Goal: Task Accomplishment & Management: Manage account settings

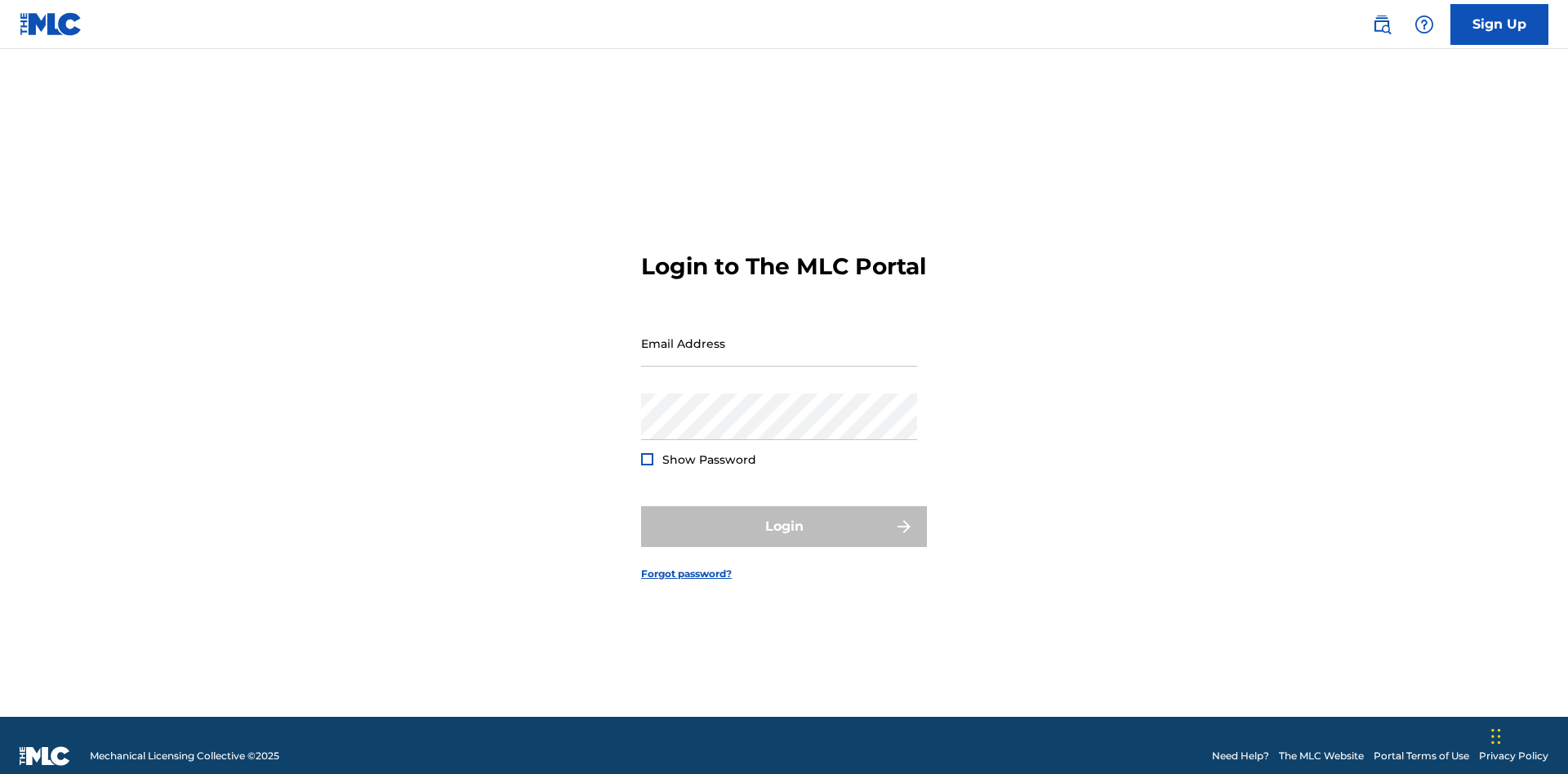
scroll to position [21, 0]
click at [779, 336] on input "Email Address" at bounding box center [779, 343] width 276 height 46
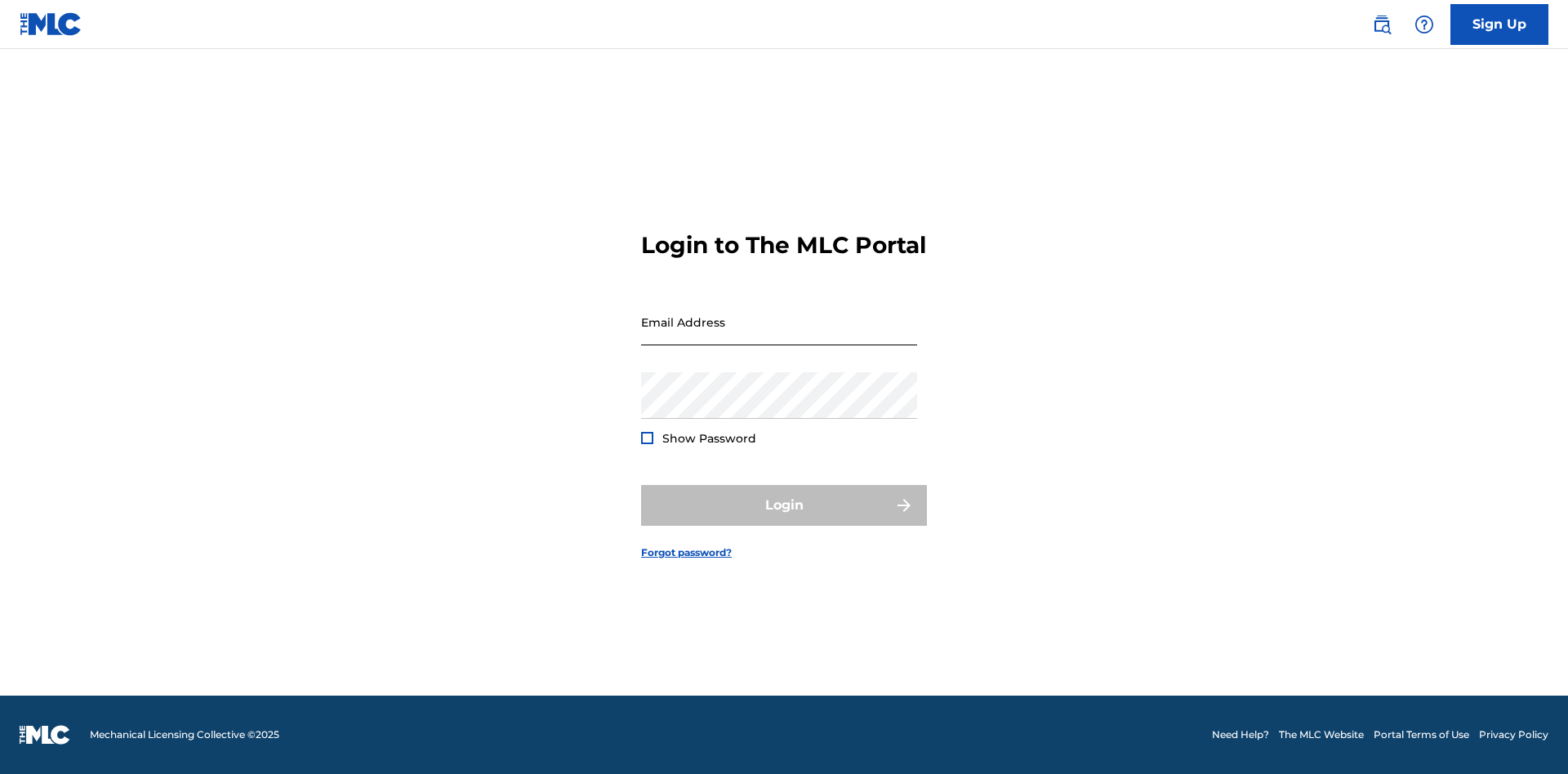
scroll to position [21, 0]
type input "[EMAIL_ADDRESS][DOMAIN_NAME]"
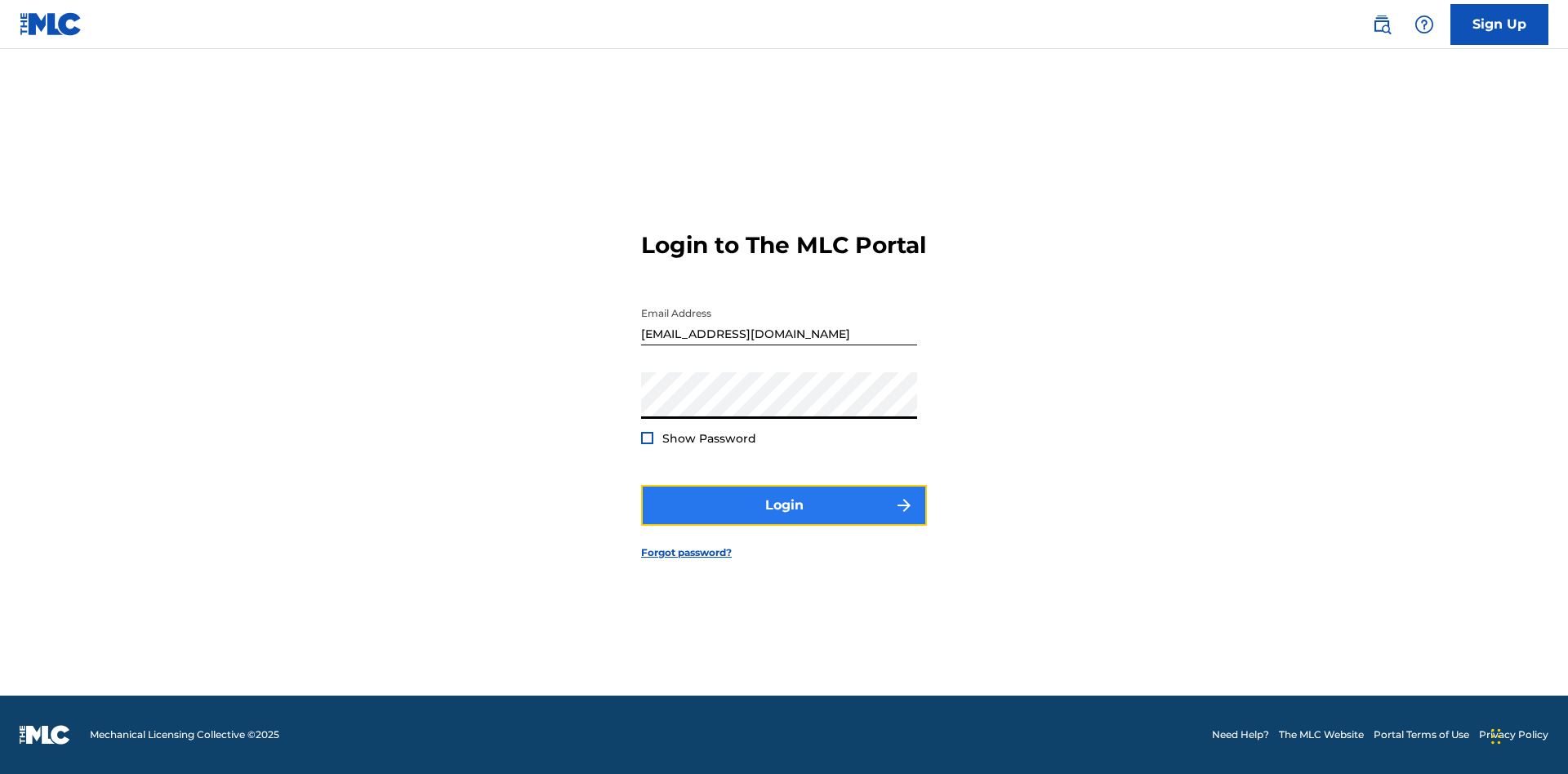
click at [784, 519] on button "Login" at bounding box center [784, 505] width 286 height 41
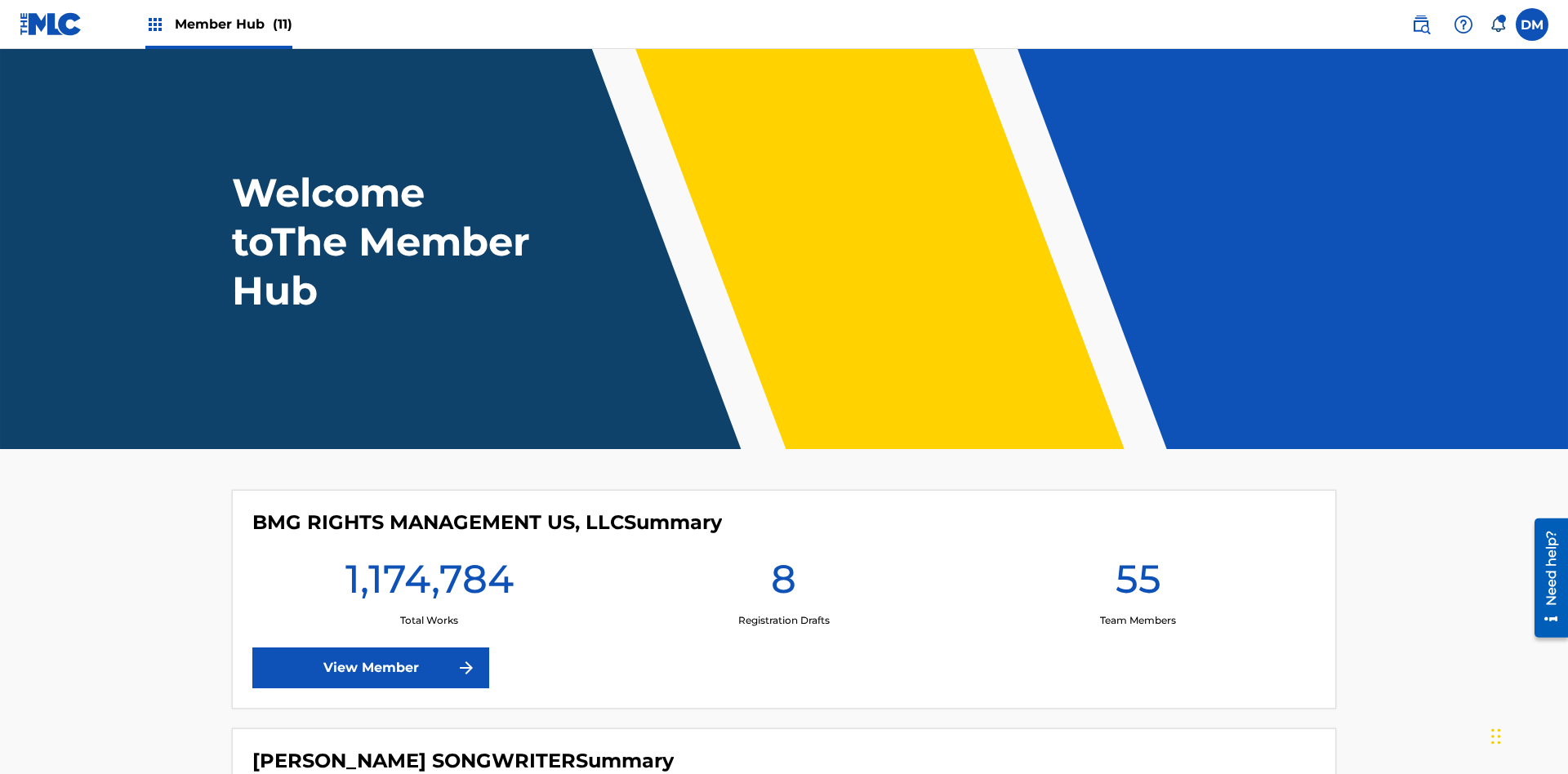
click at [233, 24] on span "Member Hub (11)" at bounding box center [233, 24] width 117 height 19
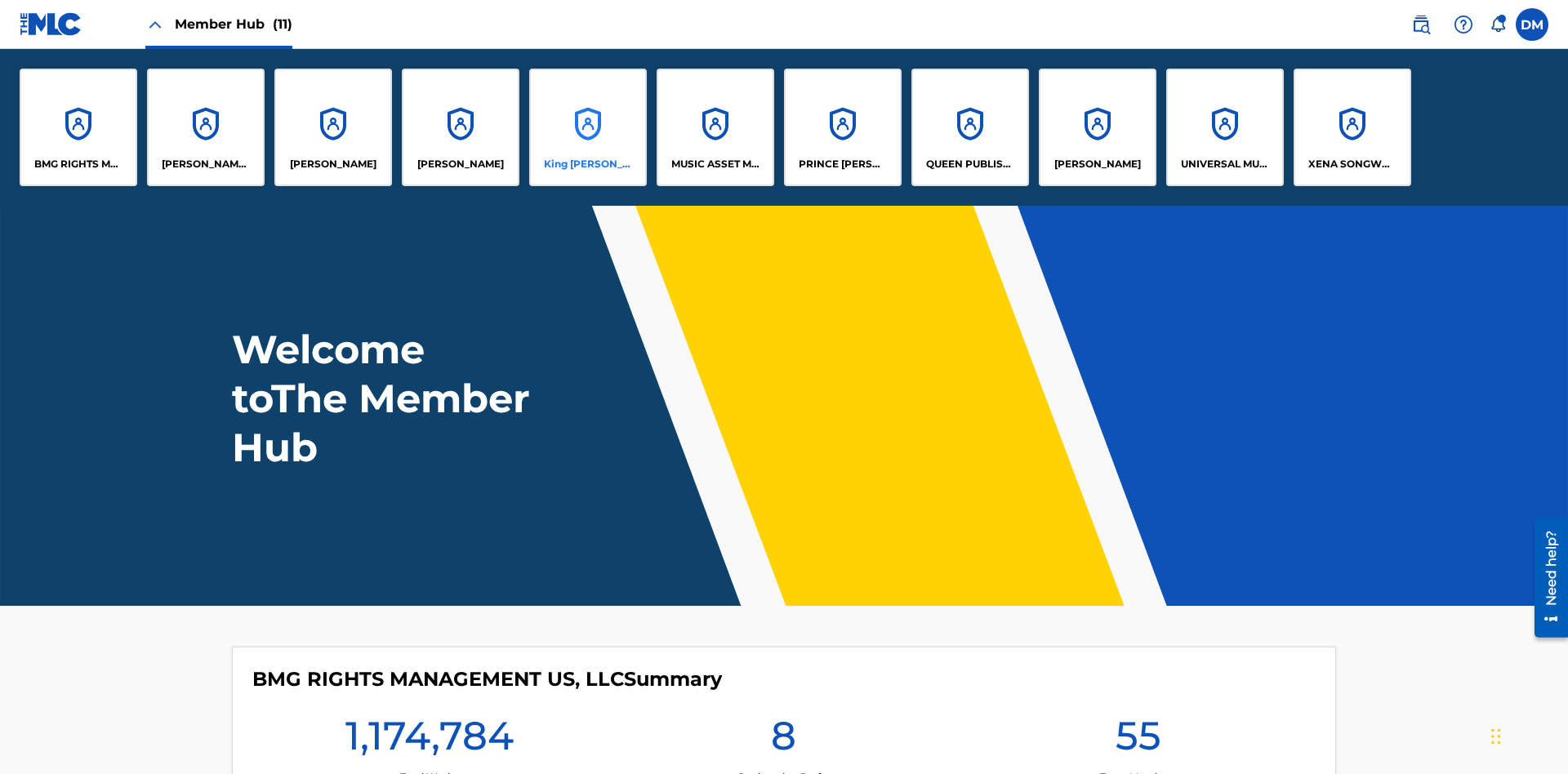
click at [588, 164] on p "King [PERSON_NAME]" at bounding box center [588, 164] width 89 height 15
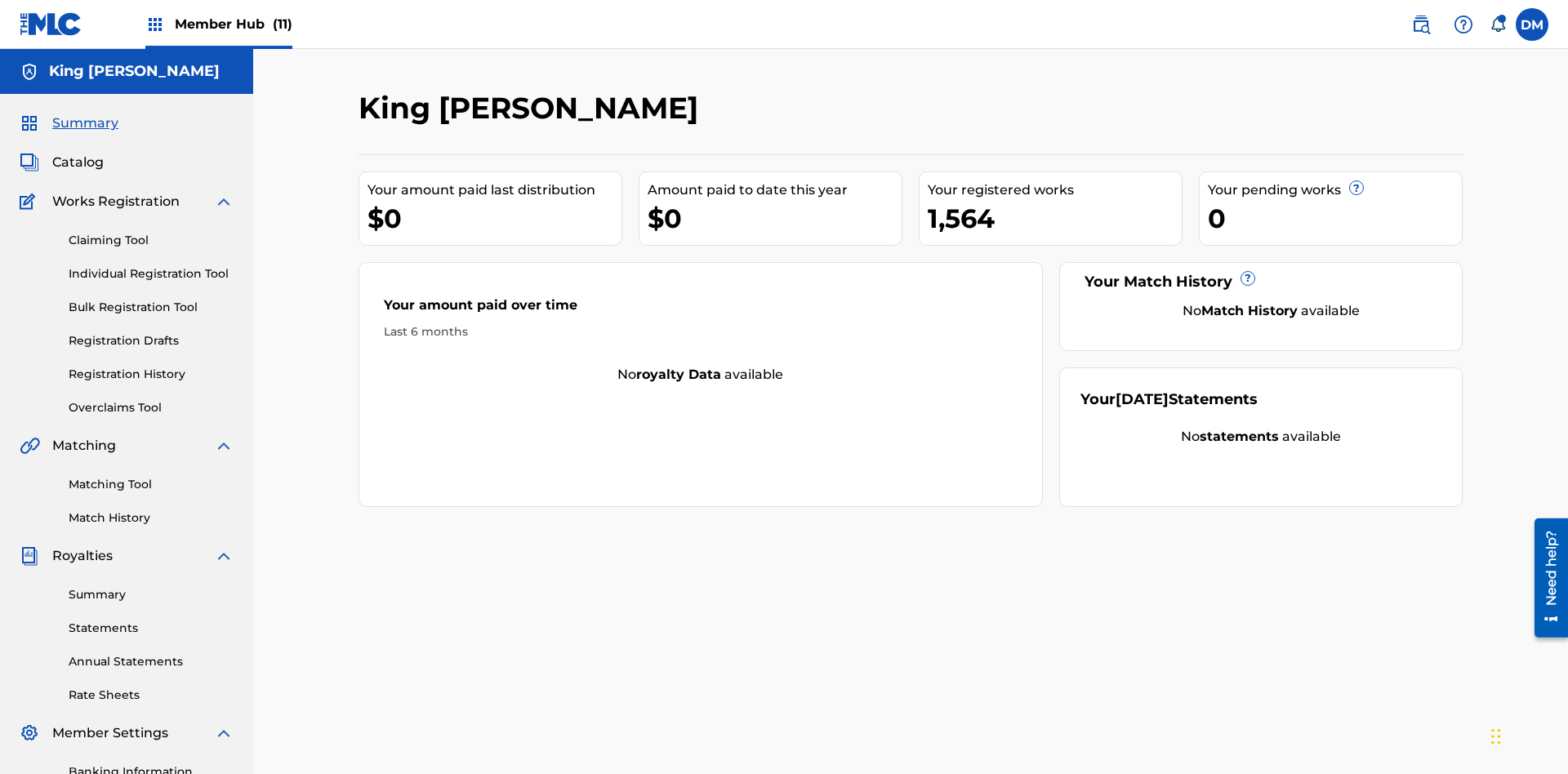
scroll to position [238, 0]
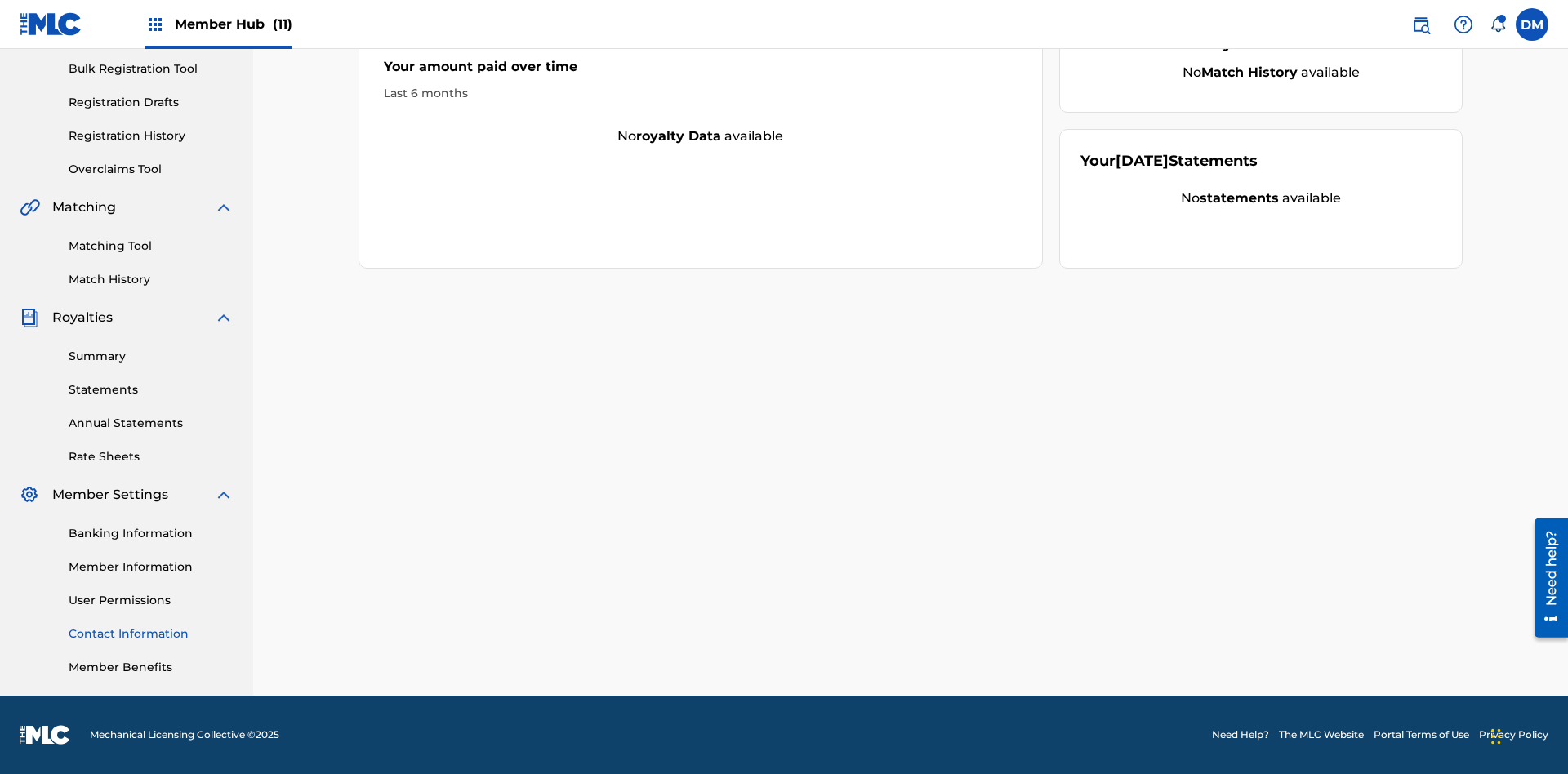
click at [151, 634] on link "Contact Information" at bounding box center [150, 634] width 165 height 17
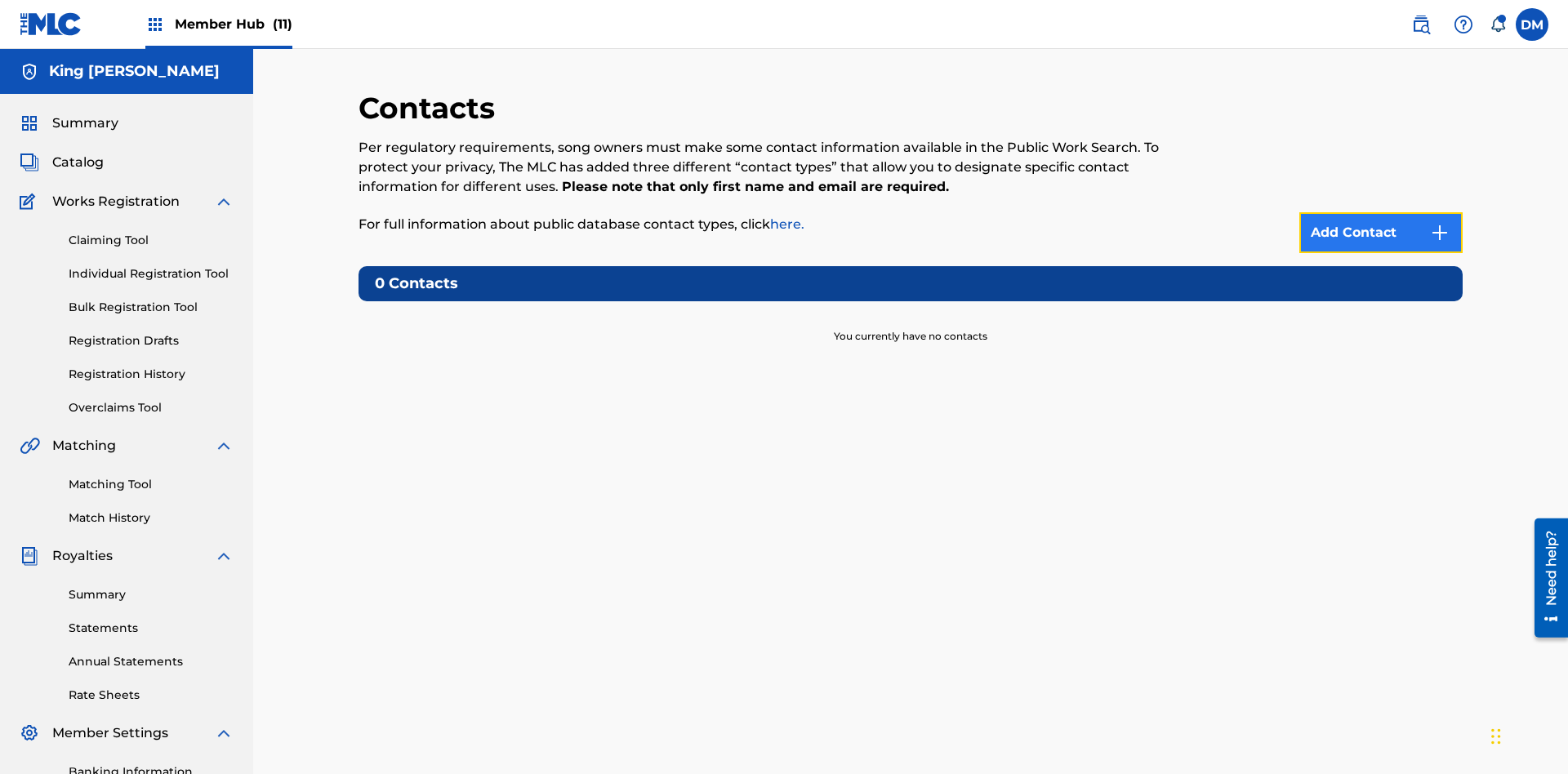
click at [1440, 223] on img at bounding box center [1440, 233] width 20 height 20
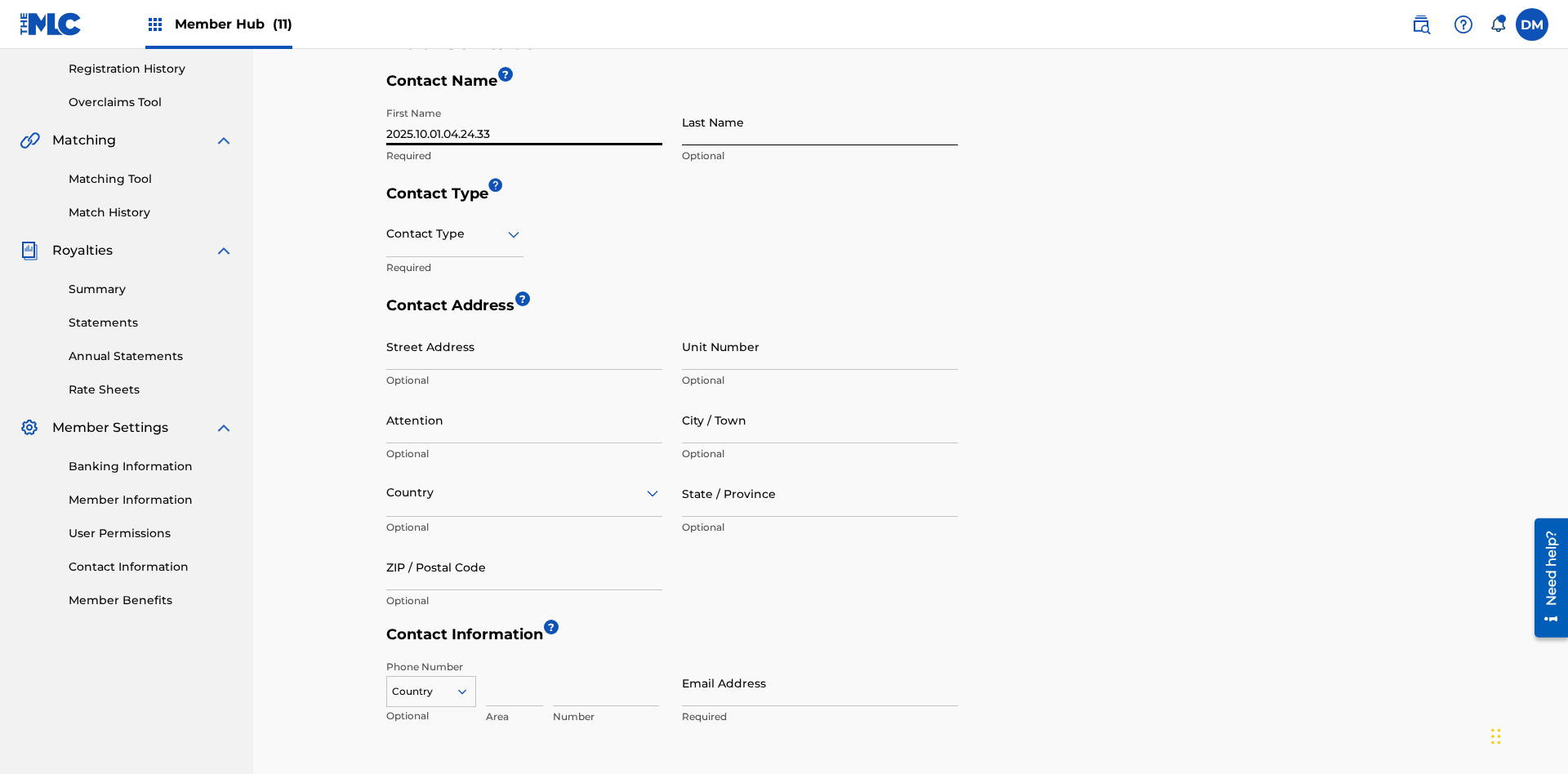
type input "2025.10.01.04.24.33"
click at [820, 122] on input "Last Name" at bounding box center [820, 122] width 276 height 46
type input "2025.10.01.04.24.33"
click at [387, 226] on input "text" at bounding box center [388, 234] width 4 height 17
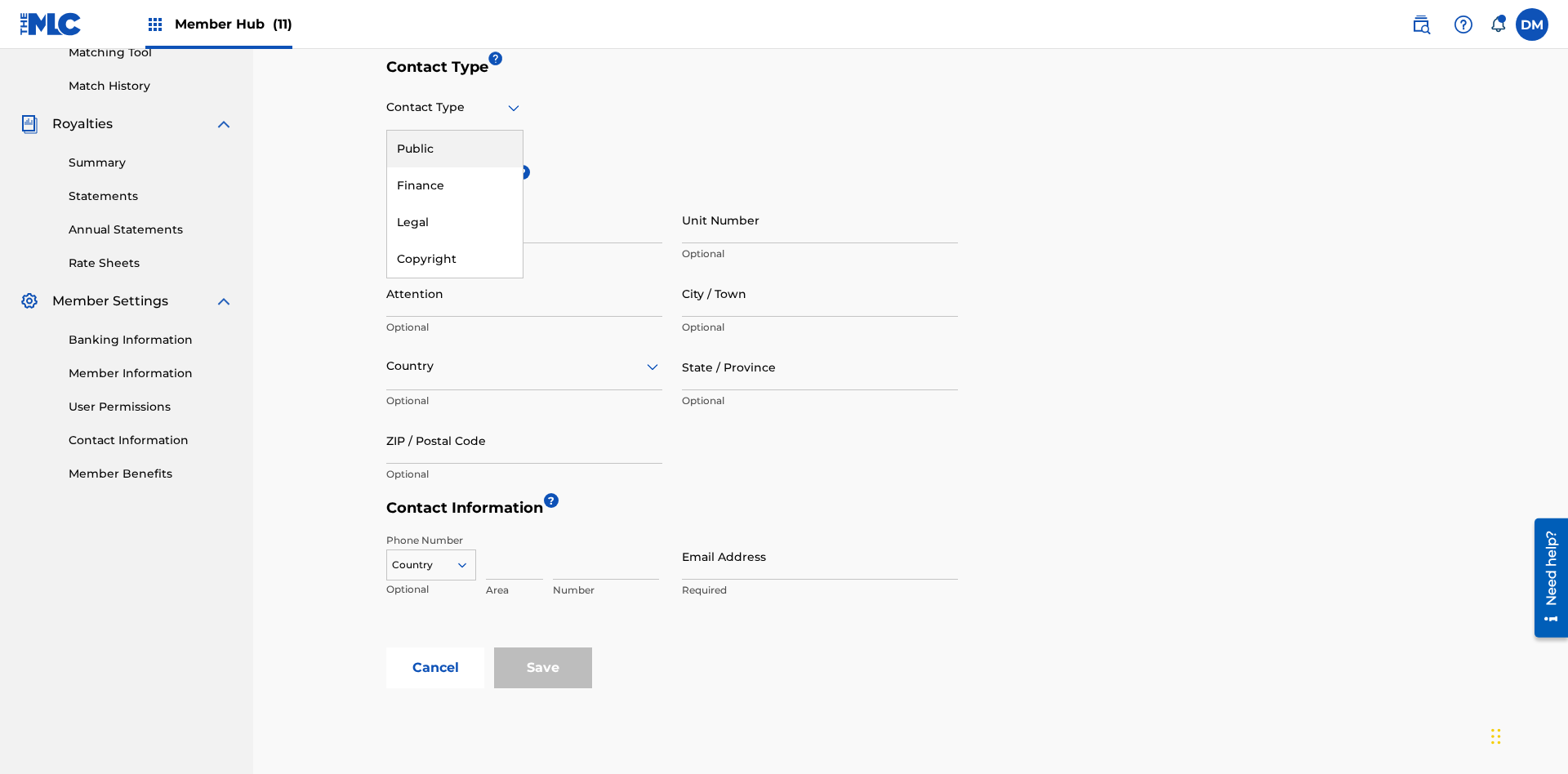
click at [455, 148] on div "Public" at bounding box center [455, 149] width 136 height 36
click at [820, 533] on input "Email Address" at bounding box center [820, 556] width 276 height 46
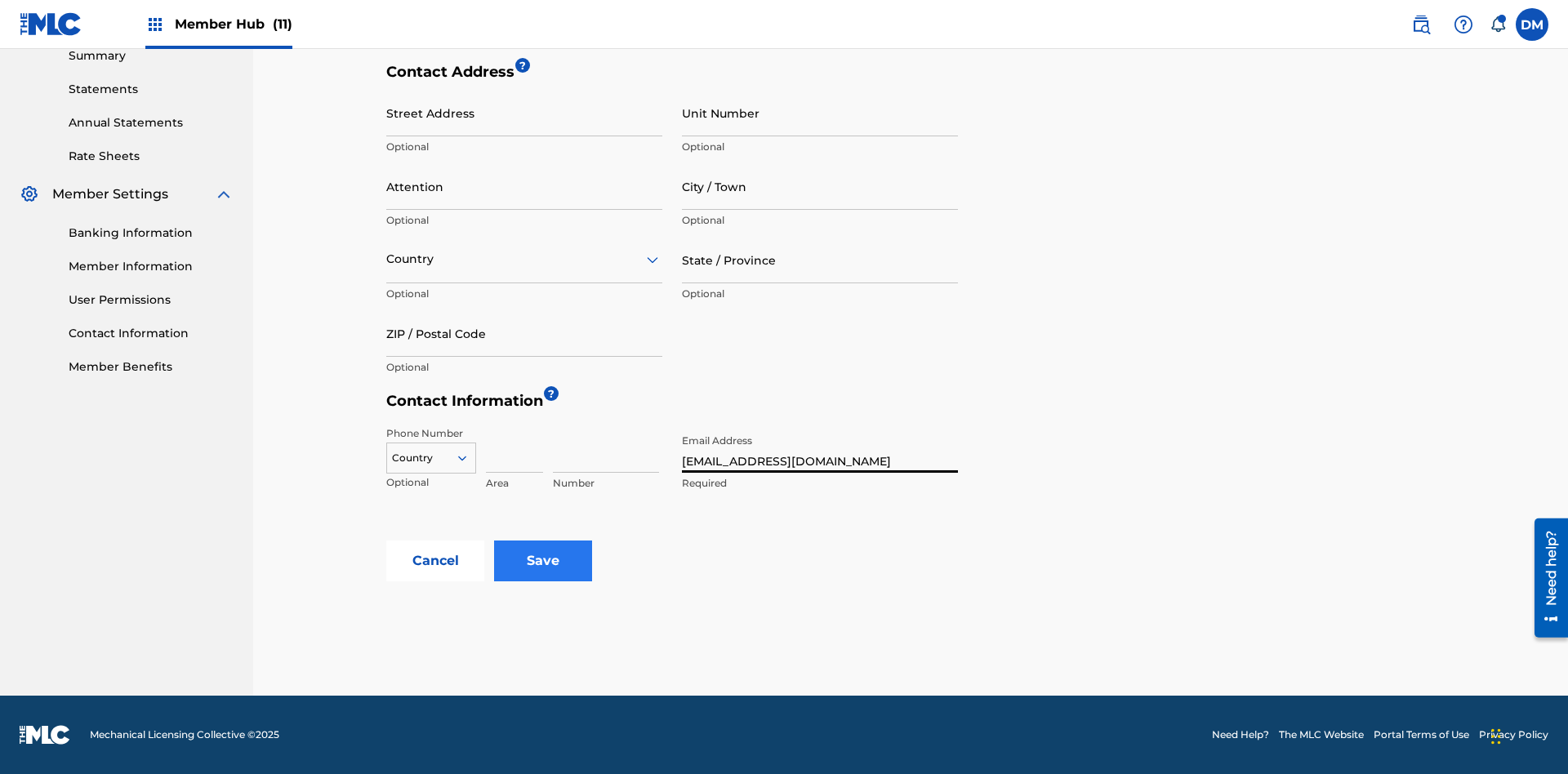
type input "[EMAIL_ADDRESS][DOMAIN_NAME]"
click at [543, 561] on input "Save" at bounding box center [543, 560] width 98 height 41
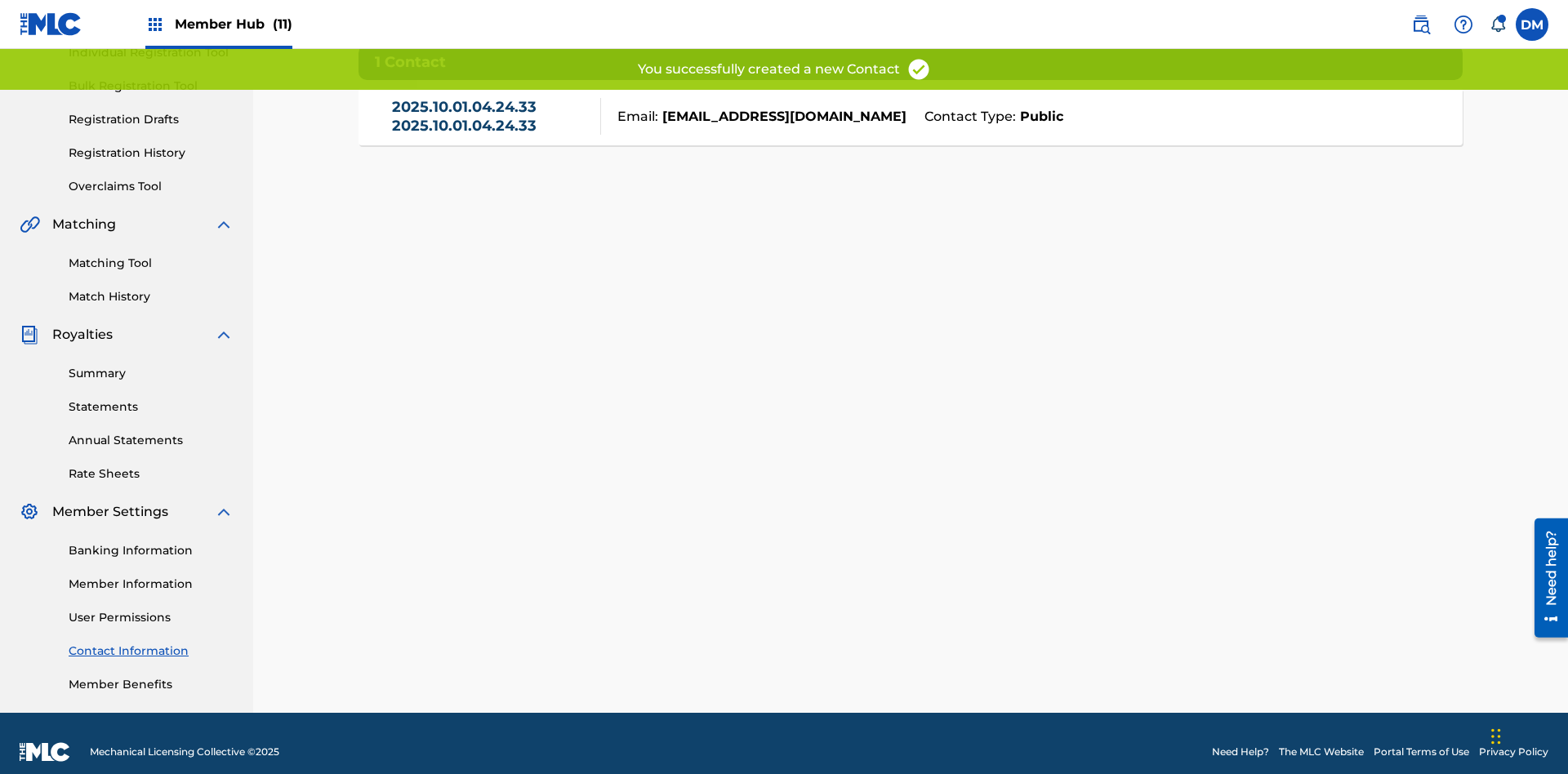
scroll to position [229, 0]
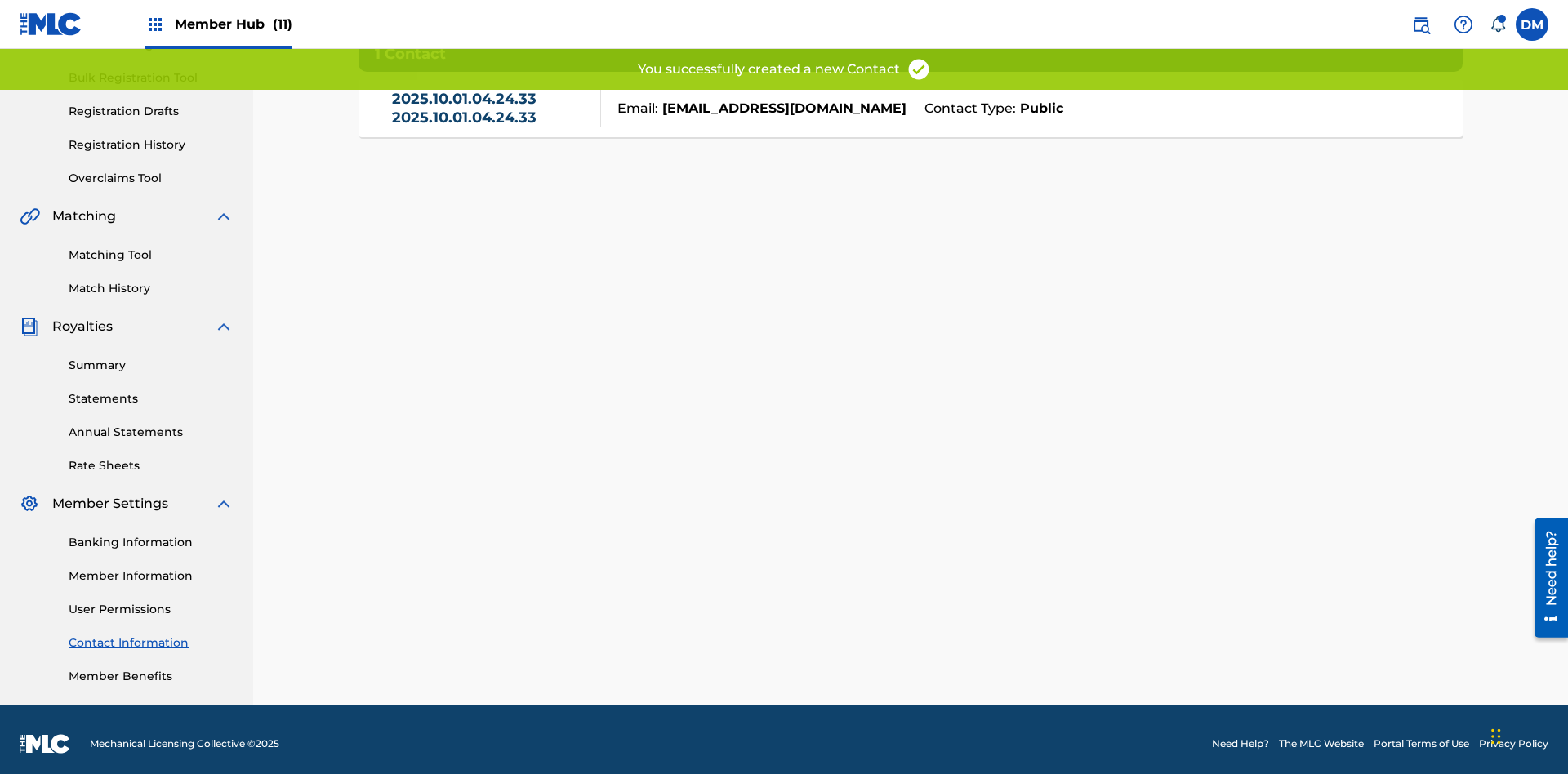
click at [492, 116] on link "2025.10.01.04.24.33 2025.10.01.04.24.33" at bounding box center [492, 108] width 201 height 36
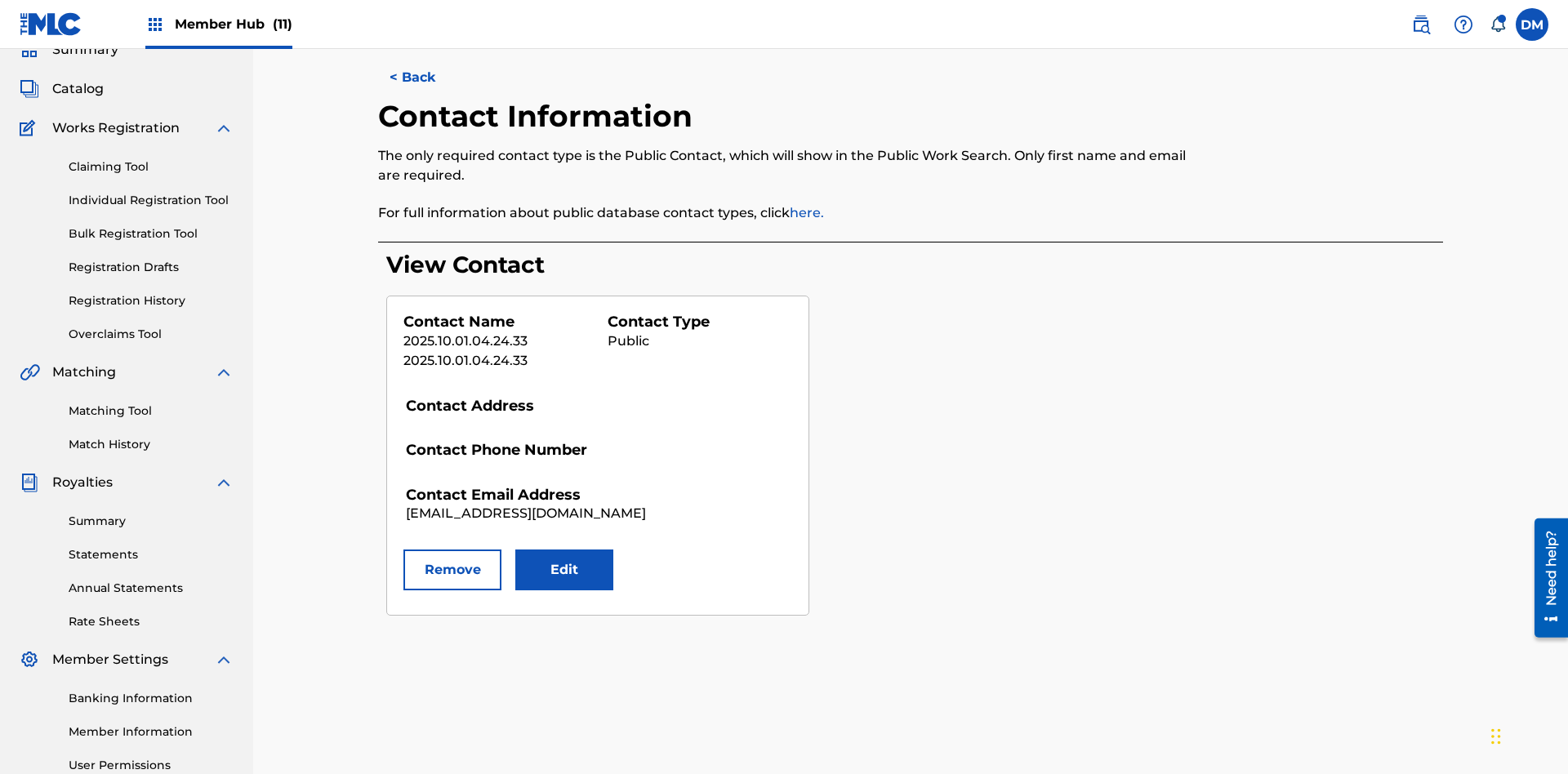
scroll to position [238, 0]
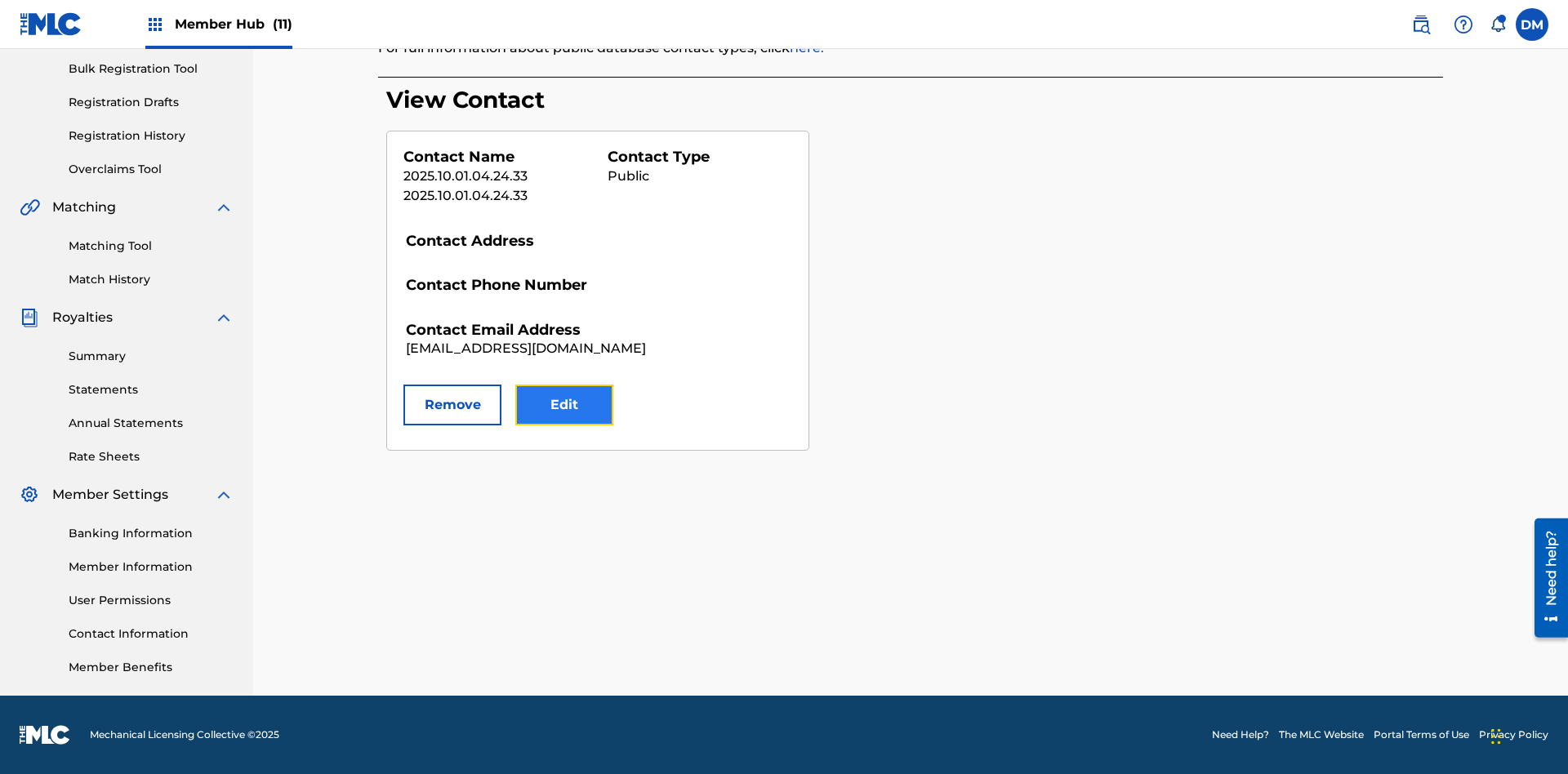
click at [564, 405] on button "Edit" at bounding box center [565, 405] width 98 height 41
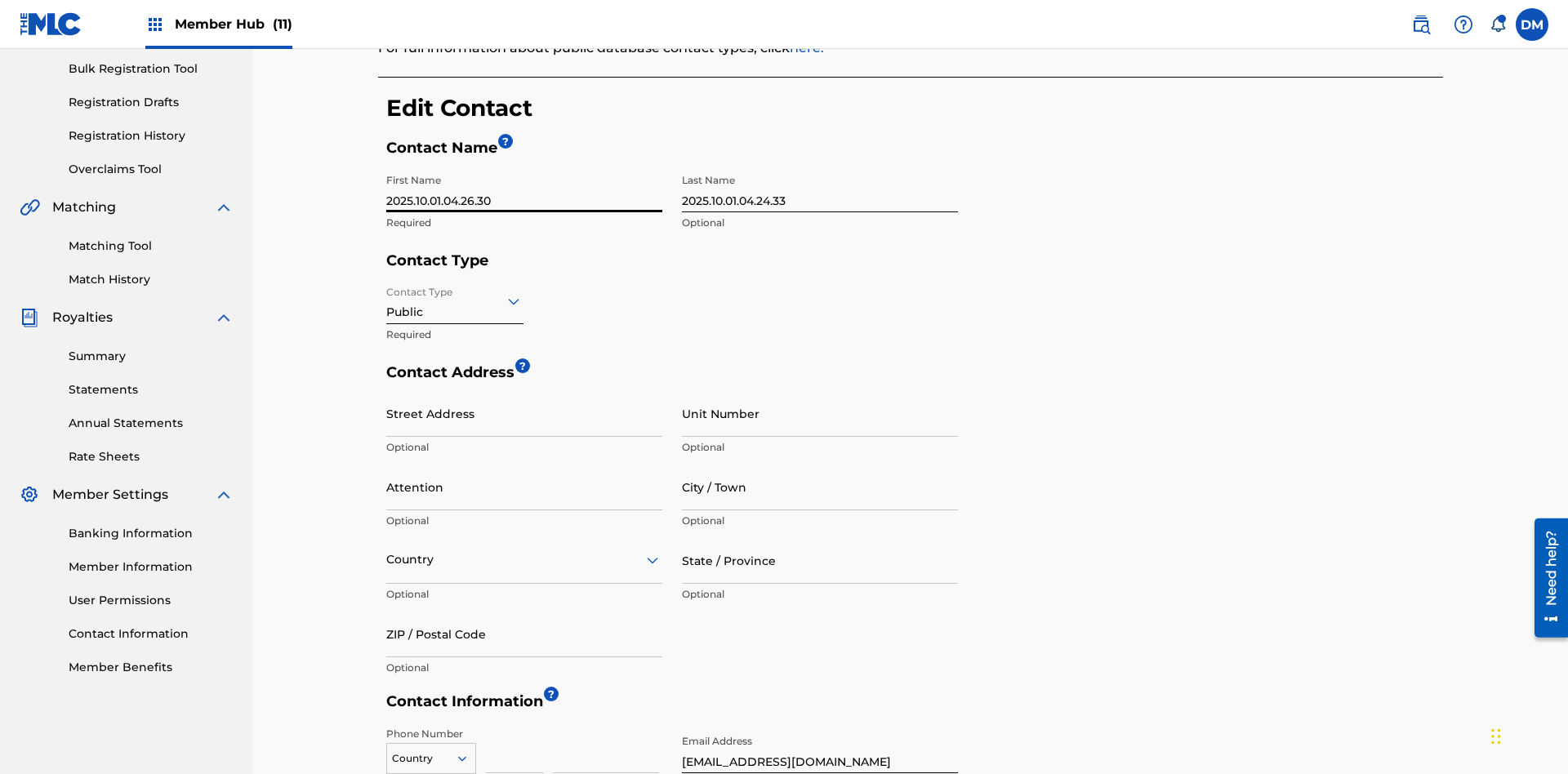
type input "2025.10.01.04.26.30"
click at [820, 166] on input "2025.10.01.04.24.33" at bounding box center [820, 188] width 276 height 46
type input "2025.10.01.04.26.30"
click at [387, 292] on input "Contact Type" at bounding box center [388, 300] width 4 height 17
click at [820, 464] on input "City / Town" at bounding box center [820, 487] width 276 height 46
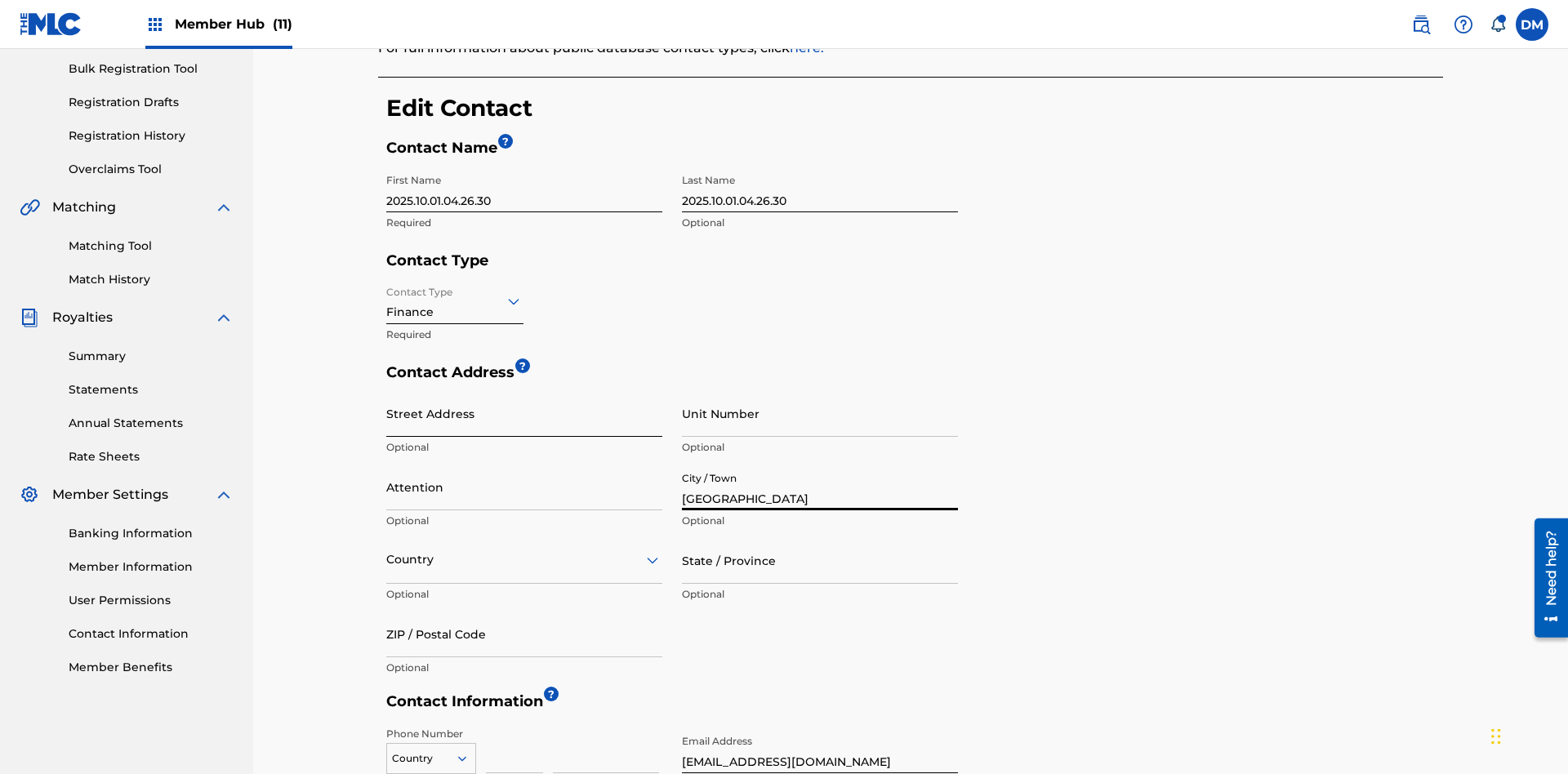
type input "[GEOGRAPHIC_DATA]"
click at [524, 390] on input "Street Address" at bounding box center [525, 413] width 276 height 46
type input "[STREET_ADDRESS]"
click at [820, 390] on input "Unit Number" at bounding box center [820, 413] width 276 height 46
type input "77"
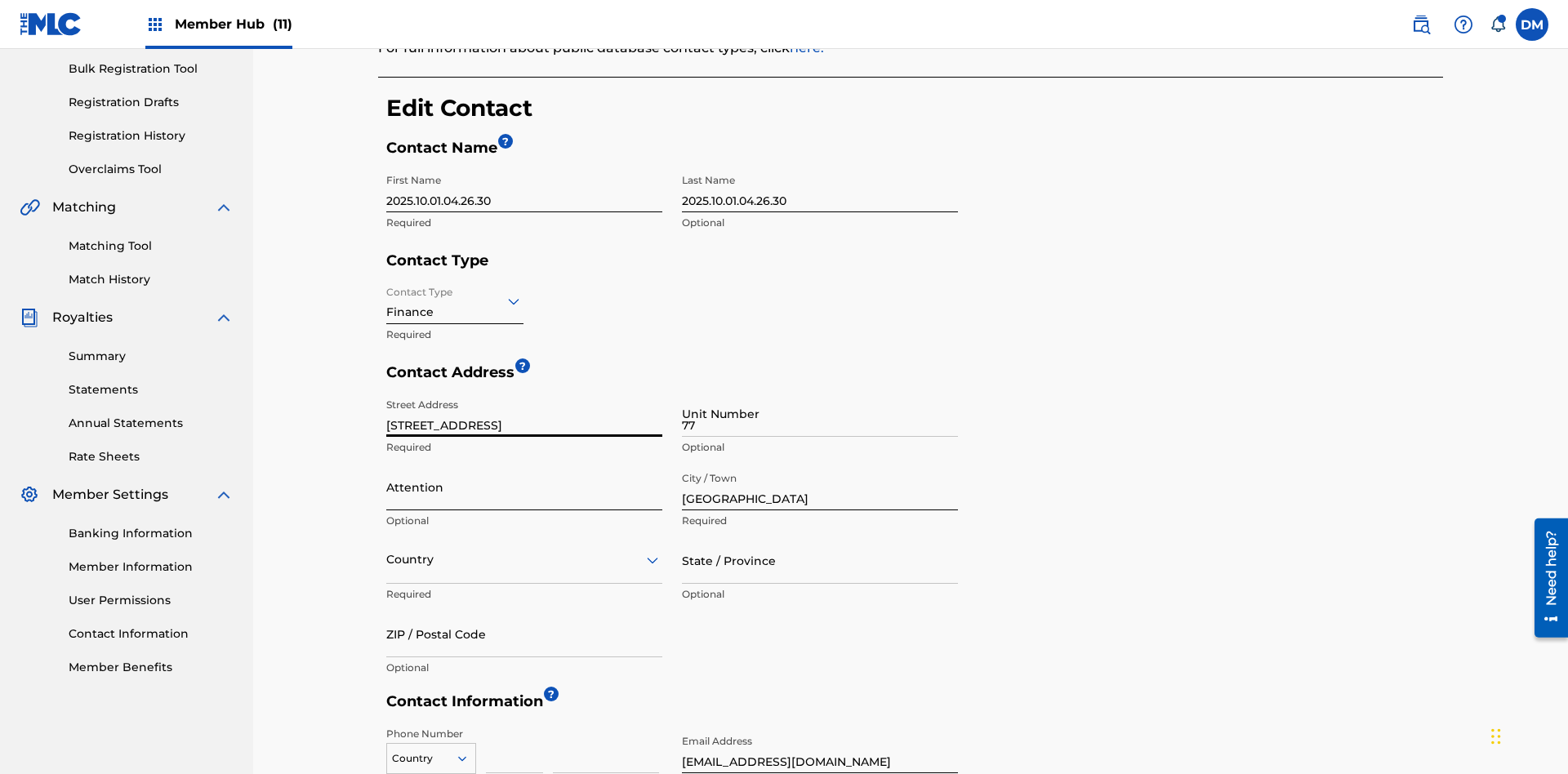
click at [524, 464] on input "Attention" at bounding box center [525, 487] width 276 height 46
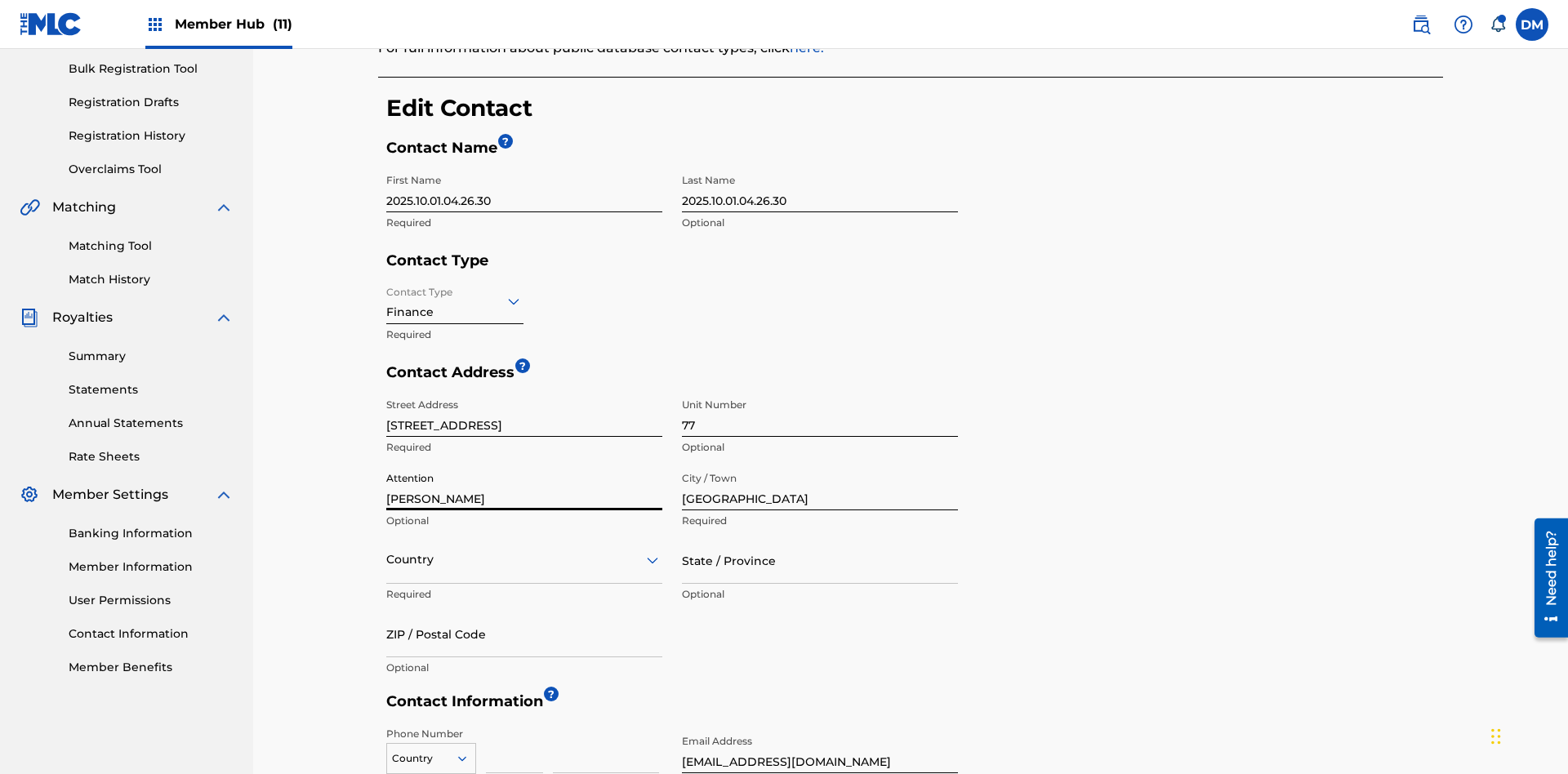
type input "[PERSON_NAME]"
click at [387, 551] on input "text" at bounding box center [388, 559] width 4 height 17
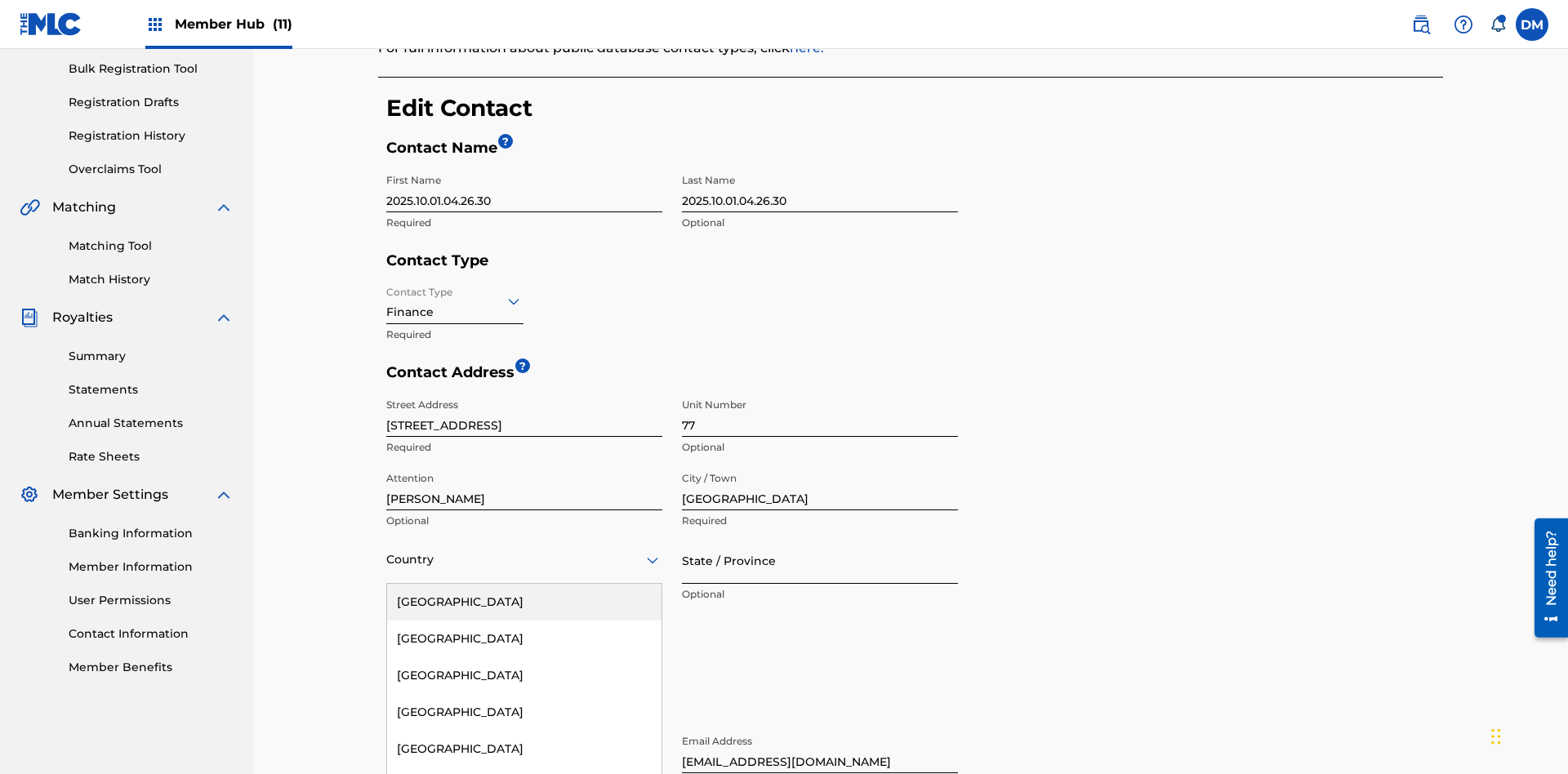
click at [820, 538] on input "State / Province" at bounding box center [820, 560] width 276 height 46
type input "[GEOGRAPHIC_DATA]"
click at [524, 611] on input "ZIP / Postal Code" at bounding box center [525, 634] width 276 height 46
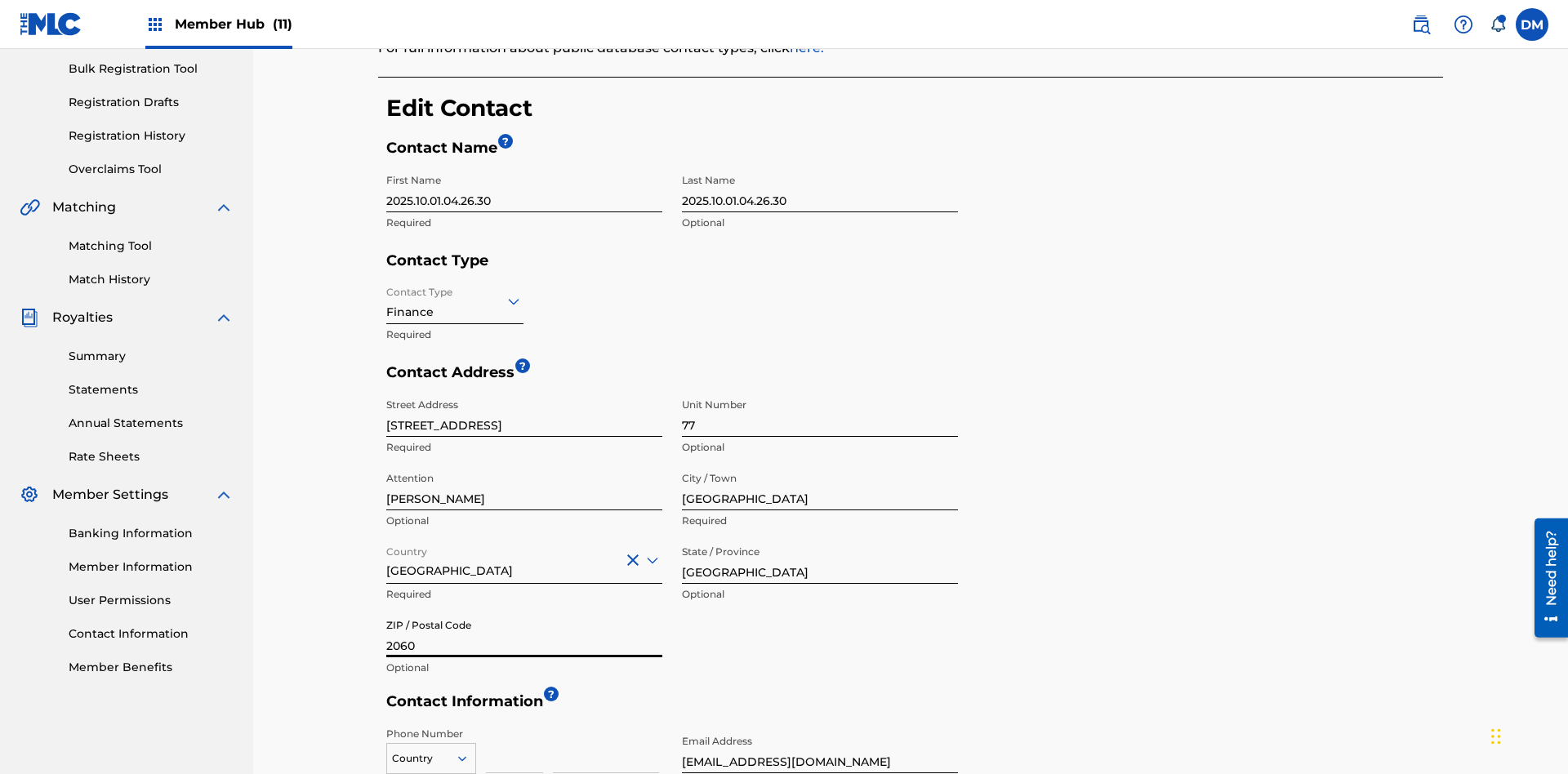
type input "2060"
click at [468, 751] on icon at bounding box center [462, 759] width 15 height 15
click at [515, 727] on input at bounding box center [514, 749] width 57 height 46
click at [606, 727] on input at bounding box center [606, 749] width 106 height 46
click at [820, 727] on input "[EMAIL_ADDRESS][DOMAIN_NAME]" at bounding box center [820, 749] width 276 height 46
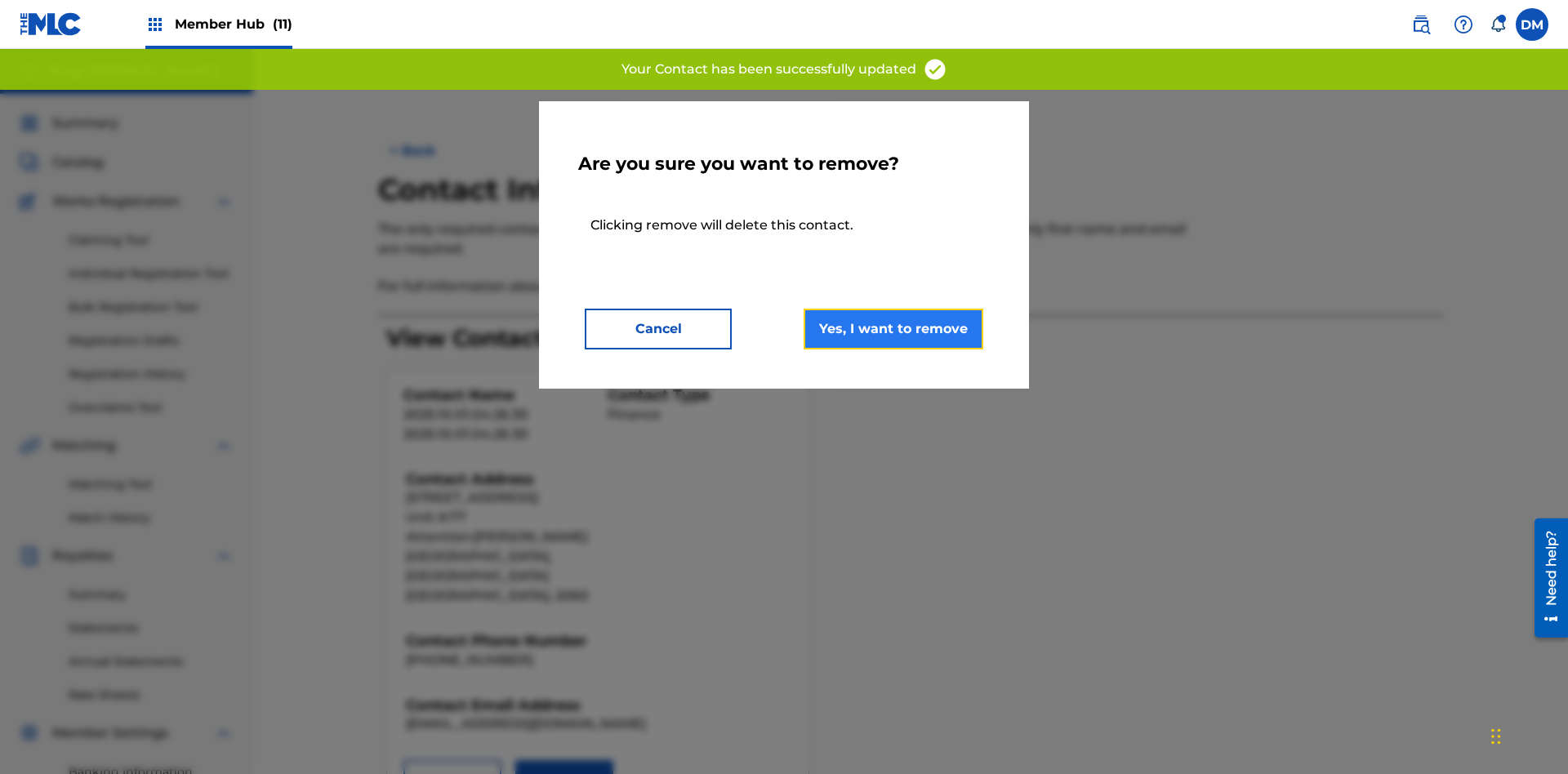
click at [893, 328] on button "Yes, I want to remove" at bounding box center [894, 328] width 180 height 41
